Goal: Find specific page/section: Find specific page/section

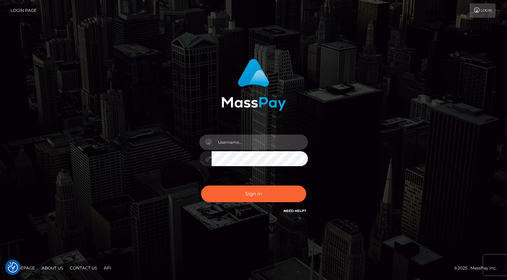
click at [247, 147] on input "text" at bounding box center [260, 141] width 96 height 15
type input "oli.fanvue"
click at [242, 144] on input "text" at bounding box center [260, 141] width 96 height 15
type input "oli.fanvue"
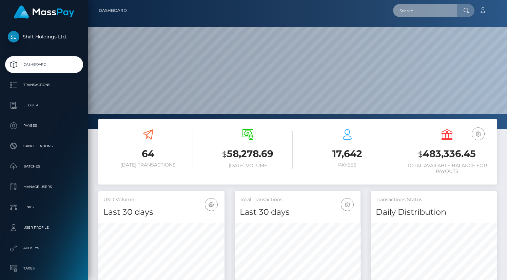
scroll to position [120, 126]
click at [434, 13] on input "text" at bounding box center [425, 10] width 64 height 13
paste input "rajkumarbhosale@gmail.com"
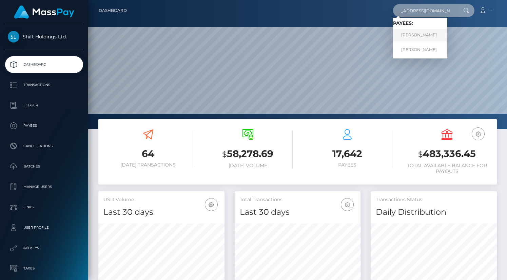
type input "rajkumarbhosale@gmail.com"
click at [423, 34] on link "Rajendra Bhosale" at bounding box center [420, 35] width 54 height 13
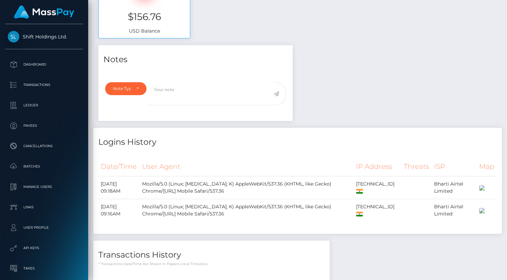
scroll to position [382, 0]
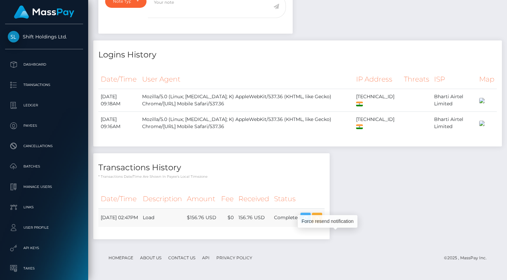
click at [310, 216] on icon "button" at bounding box center [306, 218] width 8 height 8
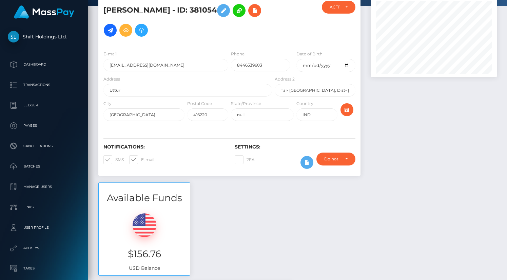
scroll to position [40, 0]
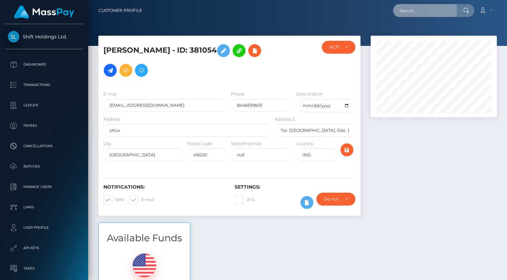
click at [427, 13] on input "text" at bounding box center [425, 10] width 64 height 13
paste input "your_beachgirl"
click at [431, 8] on input "your_beachgirl" at bounding box center [425, 10] width 64 height 13
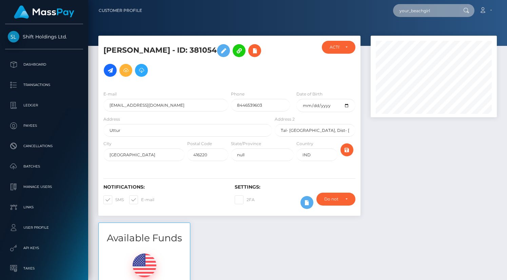
paste input "loanarene341@gmail.com"
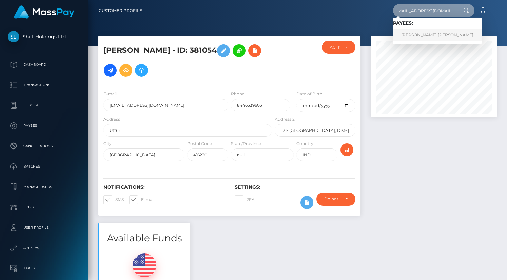
type input "loanarene341@gmail.com"
click at [425, 36] on link "René Marie loana" at bounding box center [437, 35] width 89 height 13
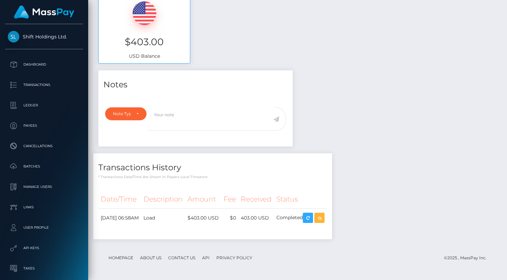
scroll to position [252, 0]
click at [312, 223] on icon "button" at bounding box center [308, 218] width 8 height 8
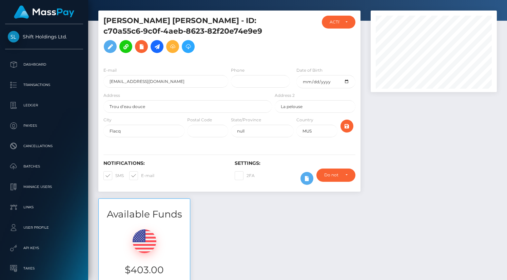
scroll to position [0, 0]
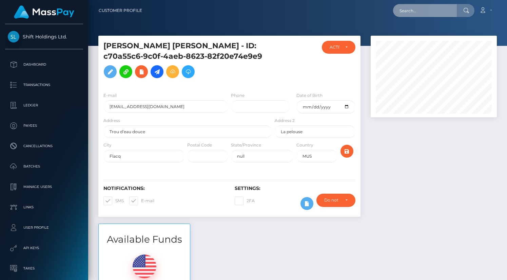
click at [426, 15] on input "text" at bounding box center [425, 10] width 64 height 13
paste input "[EMAIL_ADDRESS][DOMAIN_NAME]"
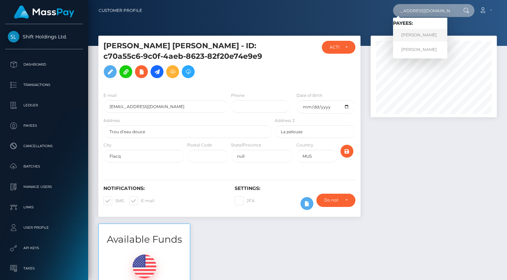
type input "[EMAIL_ADDRESS][DOMAIN_NAME]"
click at [427, 37] on link "Rajendra Bhosale" at bounding box center [420, 35] width 54 height 13
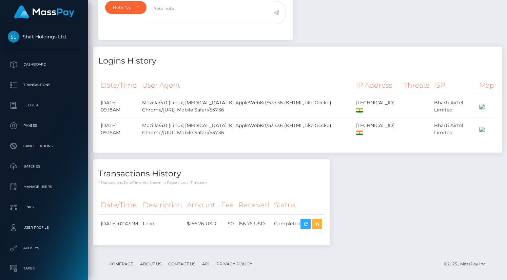
scroll to position [382, 0]
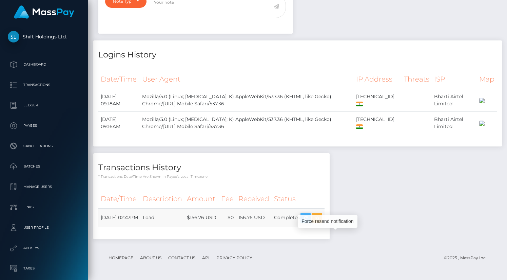
click at [310, 216] on icon "button" at bounding box center [306, 218] width 8 height 8
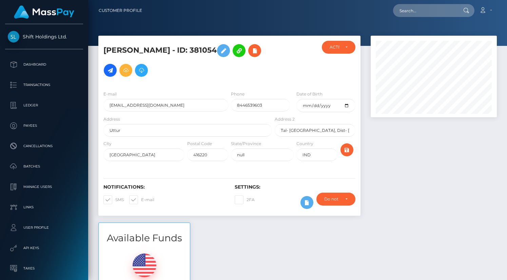
scroll to position [5, 0]
